Goal: Task Accomplishment & Management: Manage account settings

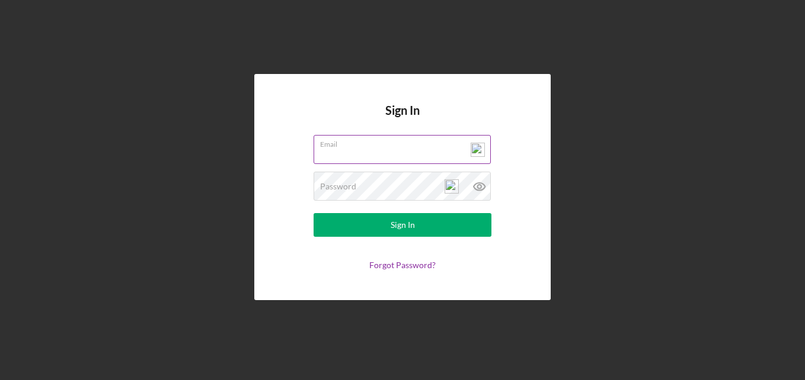
click at [479, 147] on img at bounding box center [477, 150] width 14 height 14
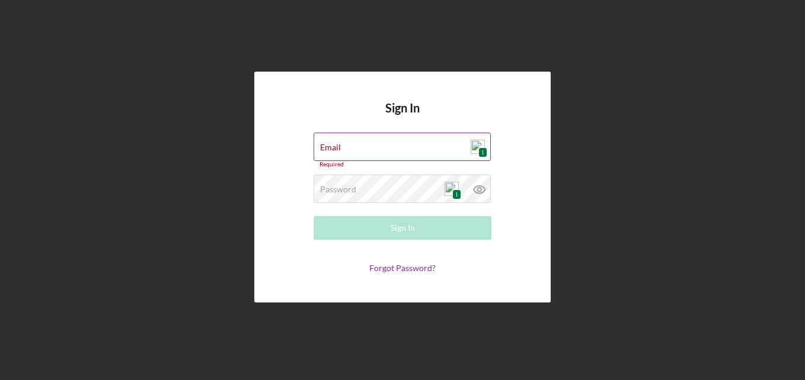
click at [479, 147] on img at bounding box center [477, 147] width 14 height 14
type input "[EMAIL_ADDRESS][DOMAIN_NAME]"
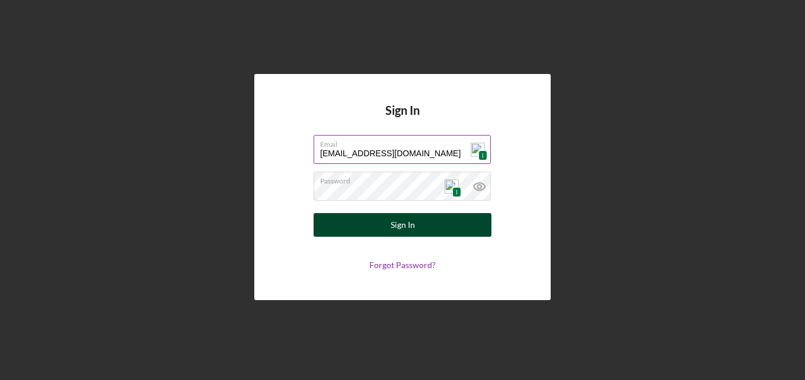
click at [427, 225] on button "Sign In" at bounding box center [402, 225] width 178 height 24
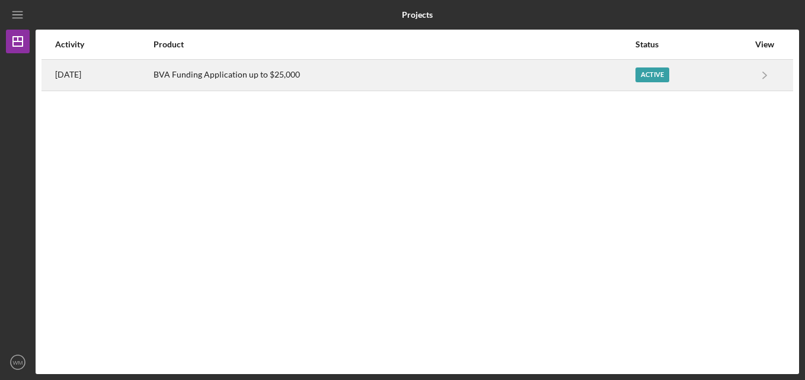
click at [665, 69] on div "Active" at bounding box center [652, 75] width 34 height 15
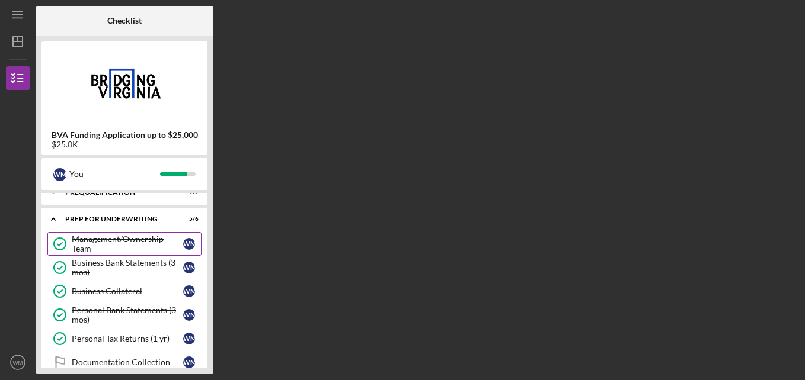
scroll to position [59, 0]
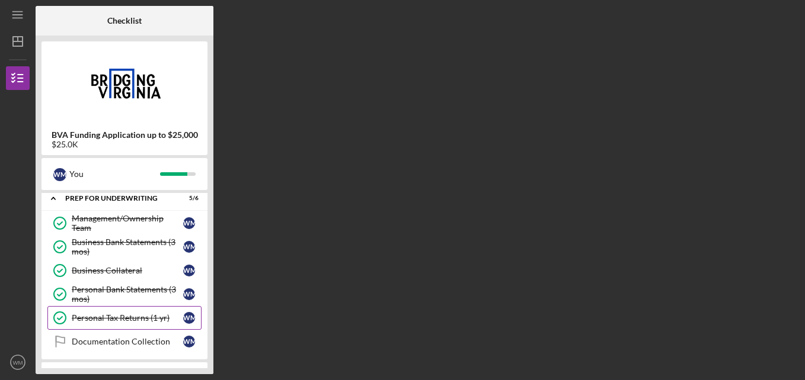
click at [124, 319] on div "Personal Tax Returns (1 yr)" at bounding box center [127, 317] width 111 height 9
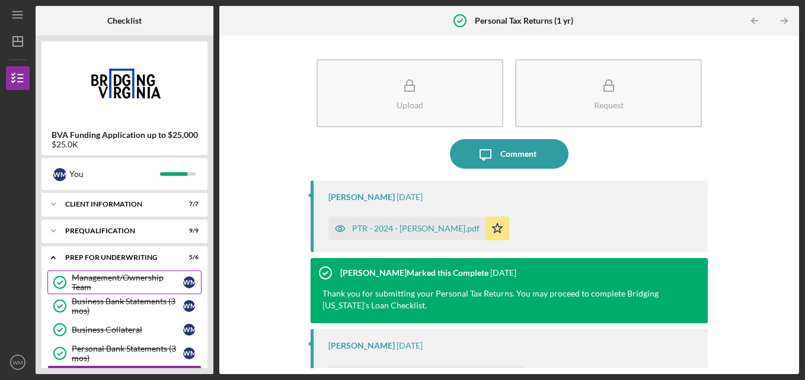
click at [123, 280] on div "Management/Ownership Team" at bounding box center [127, 282] width 111 height 19
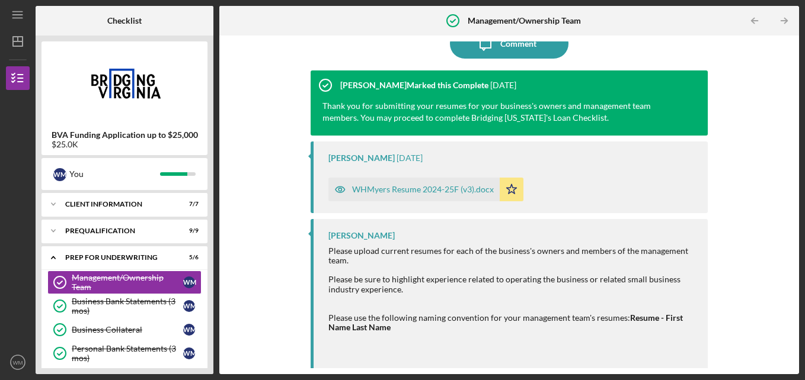
scroll to position [117, 0]
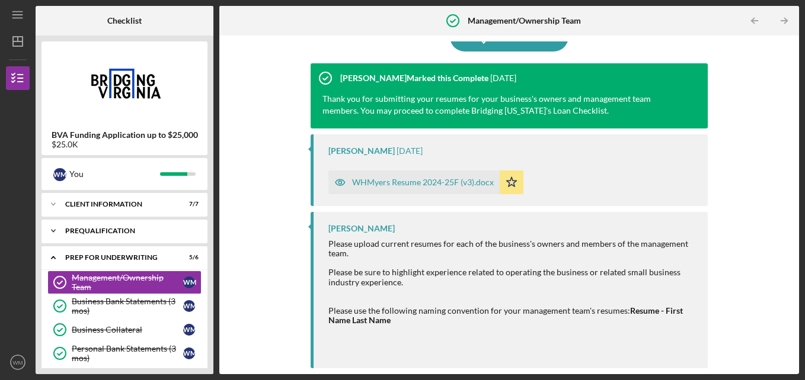
click at [103, 228] on div "Prequalification" at bounding box center [128, 231] width 127 height 7
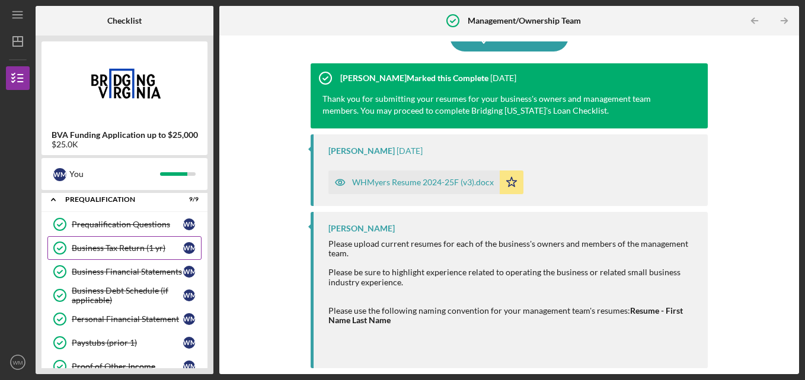
scroll to position [59, 0]
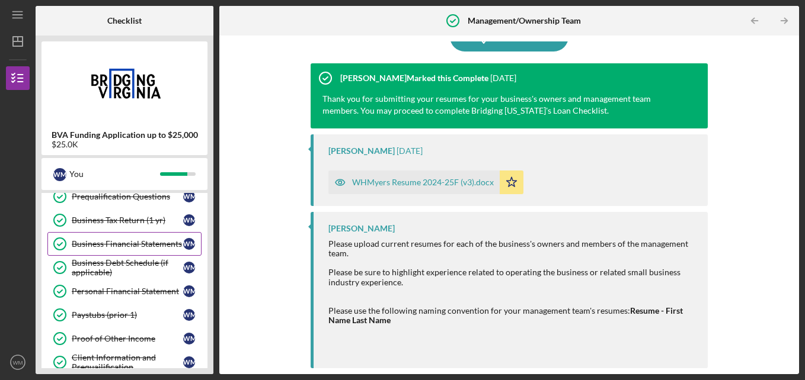
click at [116, 246] on div "Business Financial Statements" at bounding box center [127, 243] width 111 height 9
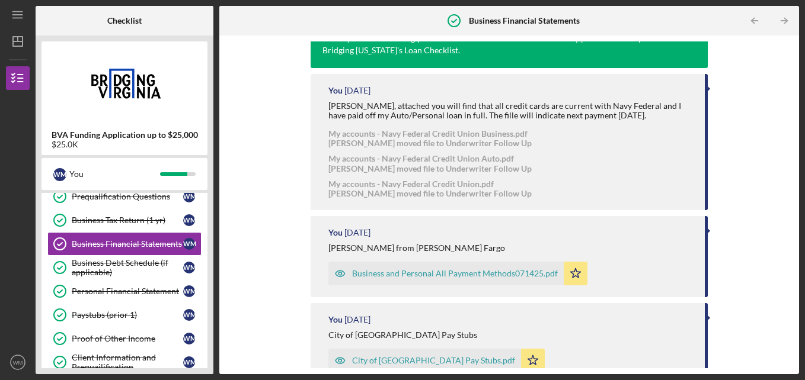
scroll to position [237, 0]
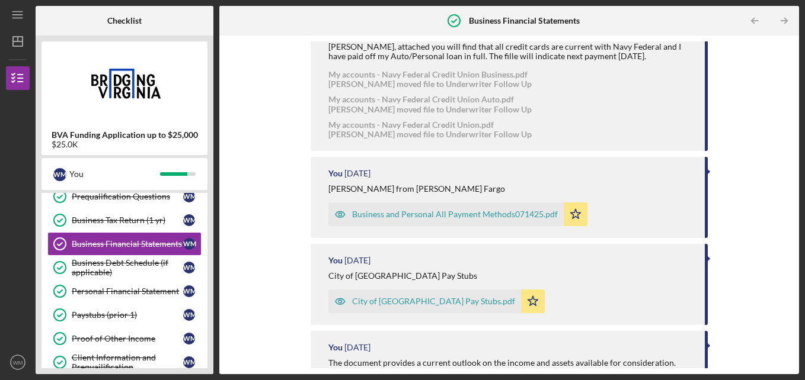
click at [462, 215] on div "Business and Personal All Payment Methods071425.pdf" at bounding box center [455, 214] width 206 height 9
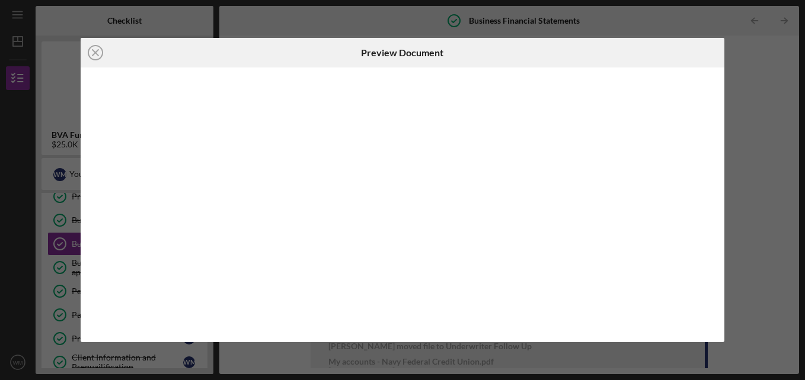
scroll to position [247, 0]
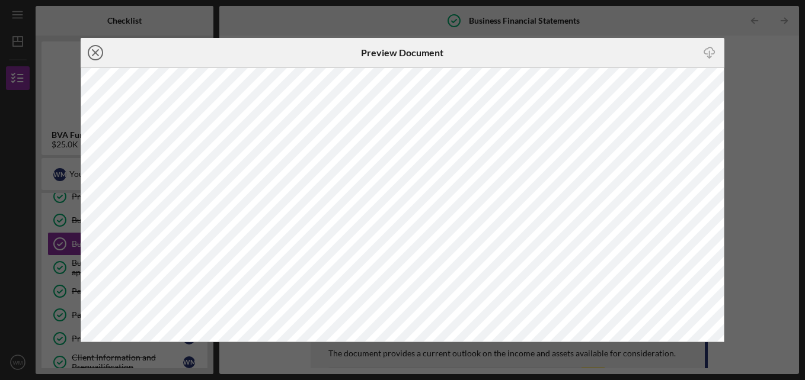
click at [93, 52] on icon "Icon/Close" at bounding box center [96, 53] width 30 height 30
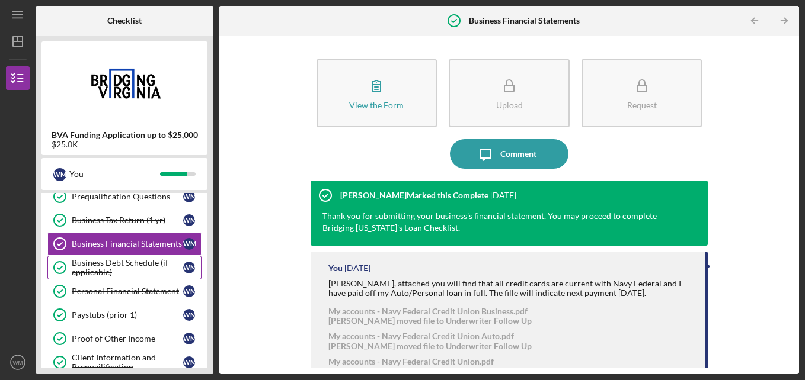
click at [97, 268] on div "Business Debt Schedule (if applicable)" at bounding box center [127, 267] width 111 height 19
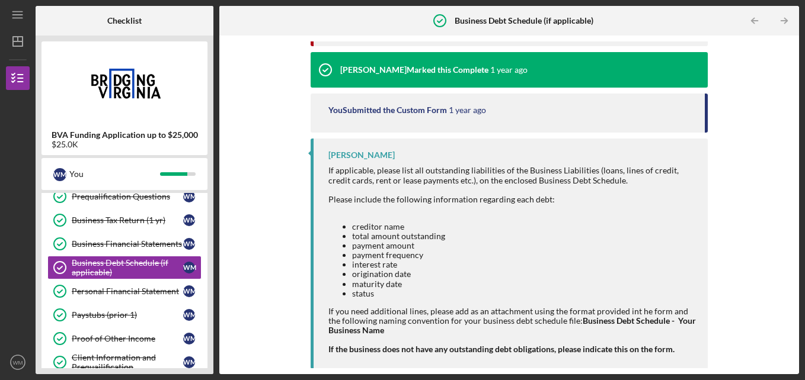
scroll to position [347, 0]
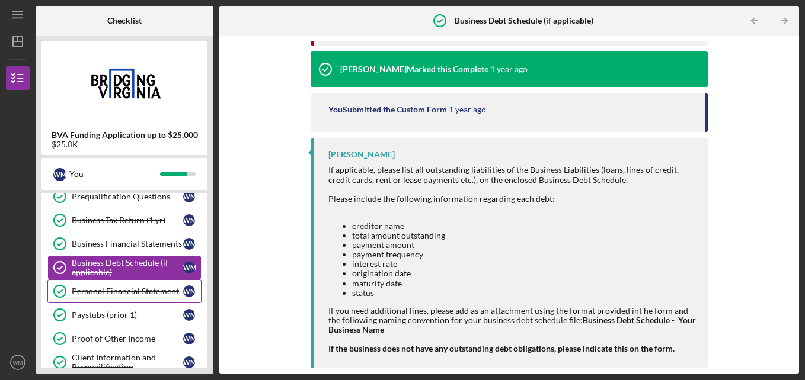
click at [78, 287] on div "Personal Financial Statement" at bounding box center [127, 291] width 111 height 9
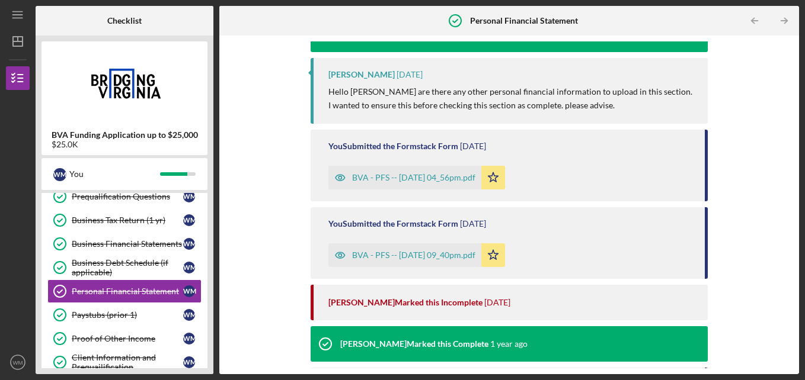
scroll to position [533, 0]
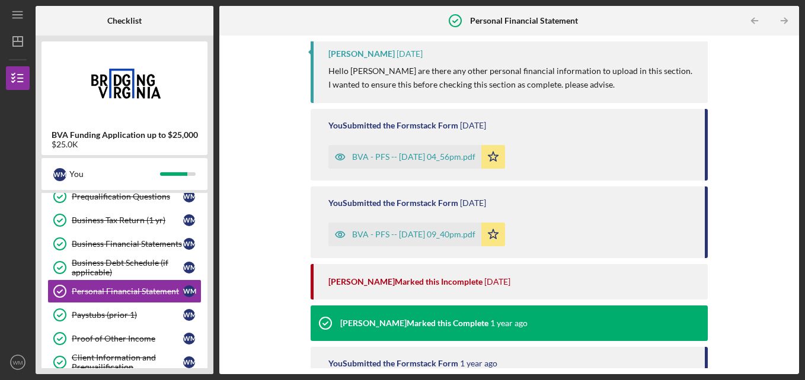
click at [438, 232] on div "BVA - PFS -- [DATE] 09_40pm.pdf" at bounding box center [413, 234] width 123 height 9
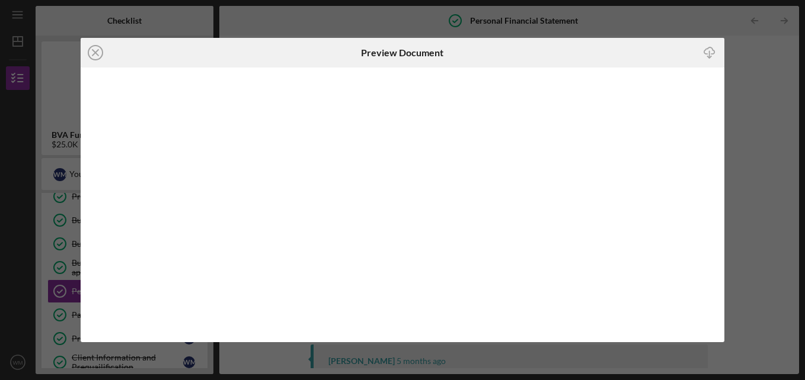
scroll to position [563, 0]
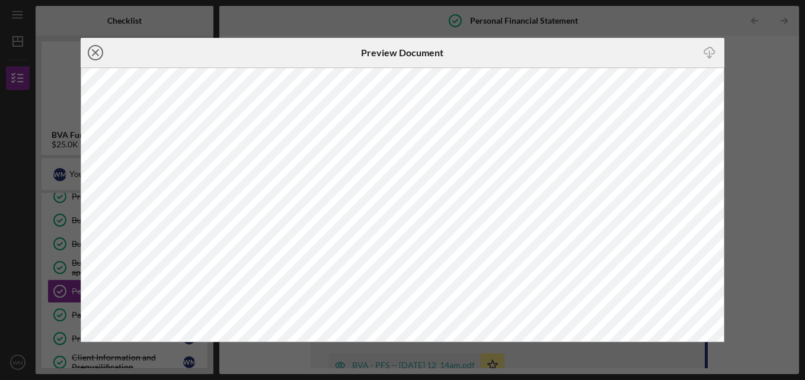
click at [98, 49] on icon "Icon/Close" at bounding box center [96, 53] width 30 height 30
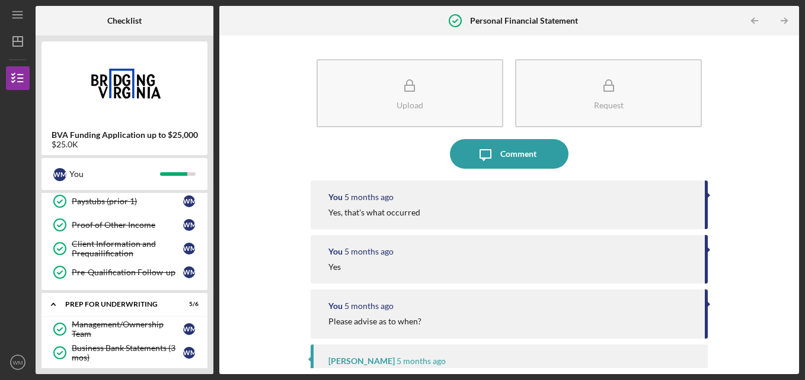
scroll to position [178, 0]
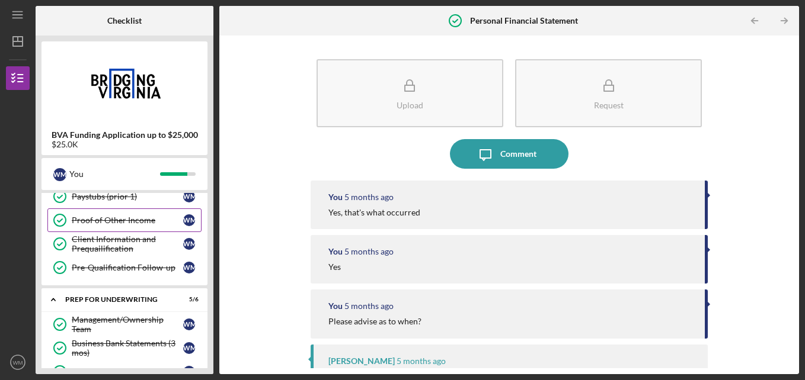
click at [114, 223] on div "Proof of Other Income" at bounding box center [127, 220] width 111 height 9
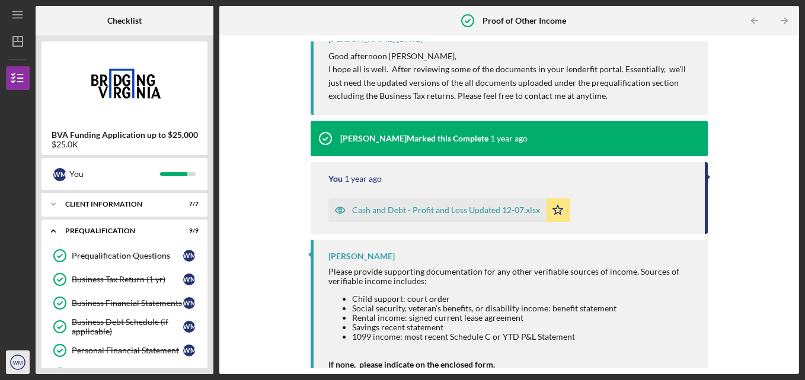
click at [21, 357] on icon "WM" at bounding box center [18, 363] width 24 height 30
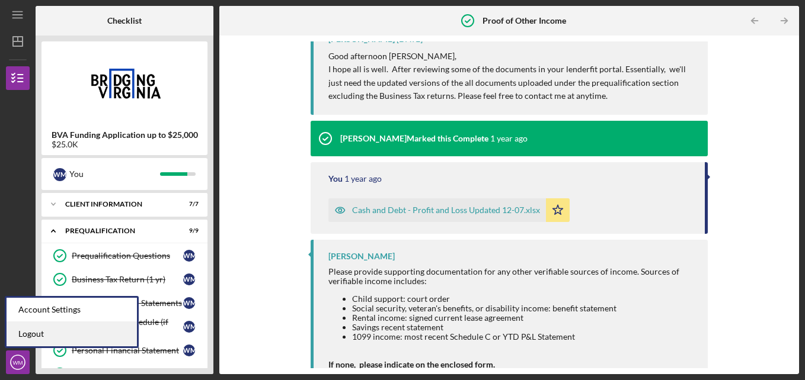
click at [46, 331] on link "Logout" at bounding box center [72, 334] width 130 height 24
